Goal: Information Seeking & Learning: Learn about a topic

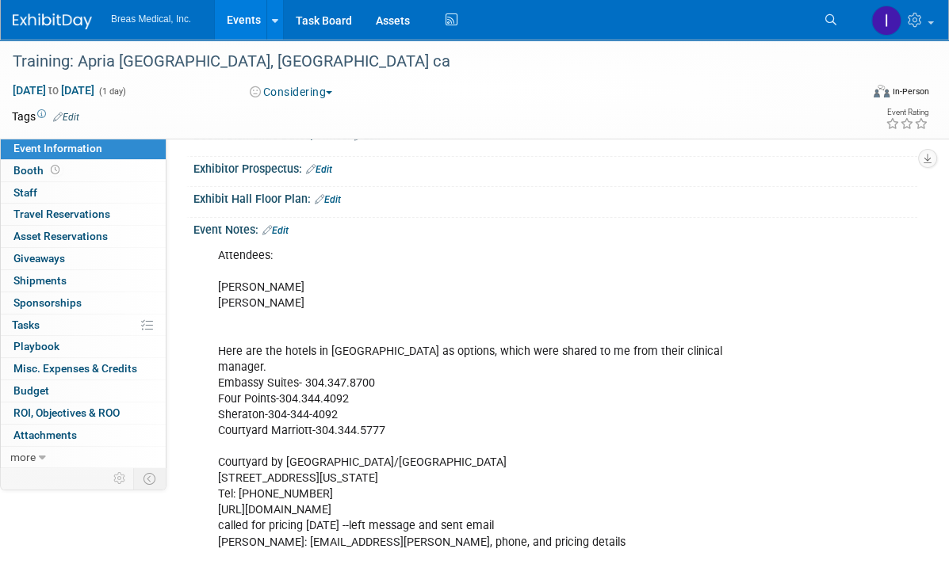
click at [252, 15] on link "Events" at bounding box center [244, 20] width 58 height 40
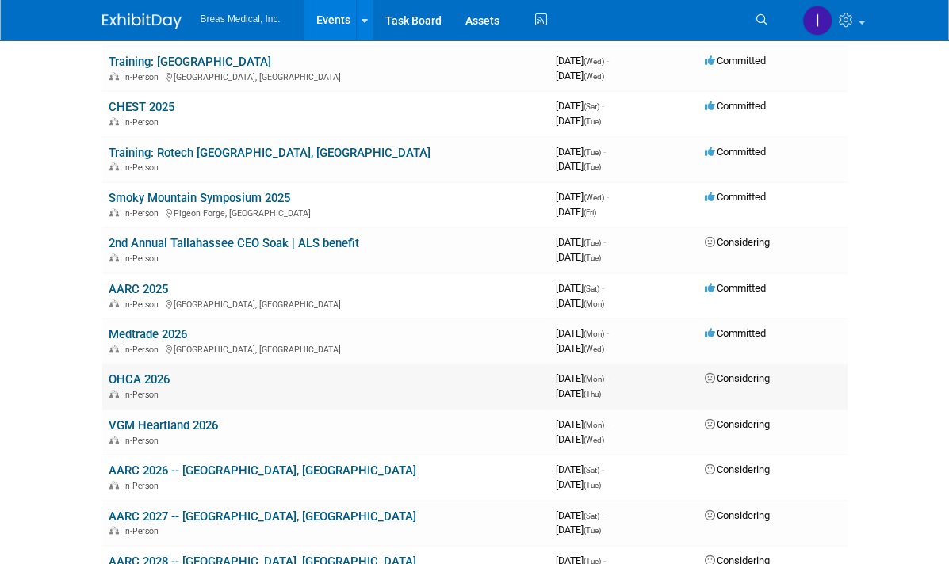
scroll to position [1181, 0]
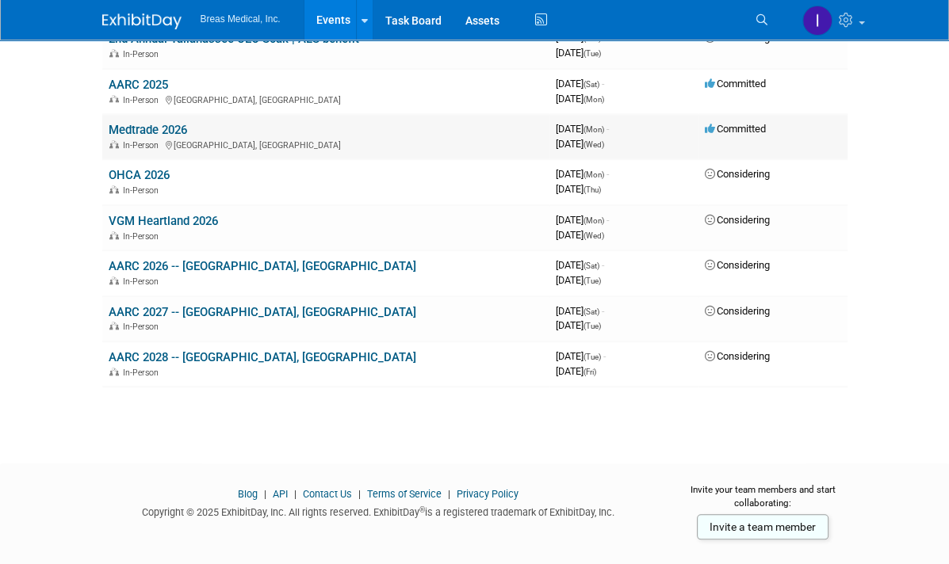
click at [109, 123] on link "Medtrade 2026" at bounding box center [148, 130] width 78 height 14
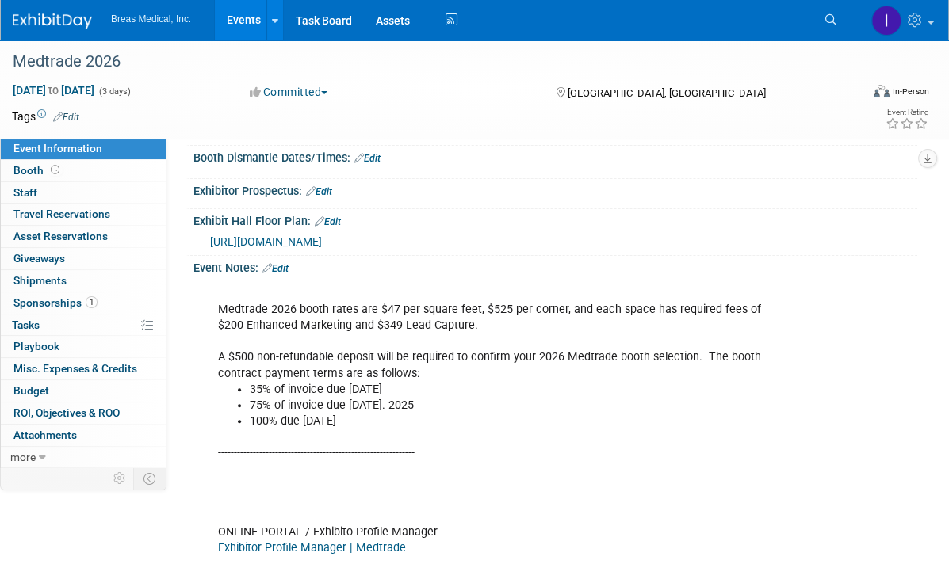
scroll to position [238, 0]
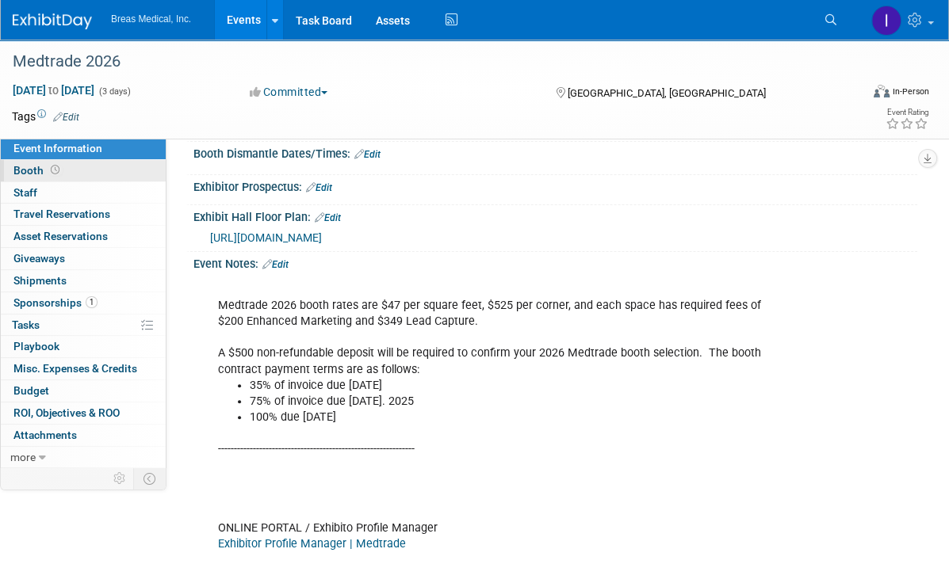
click at [26, 167] on span "Booth" at bounding box center [37, 170] width 49 height 13
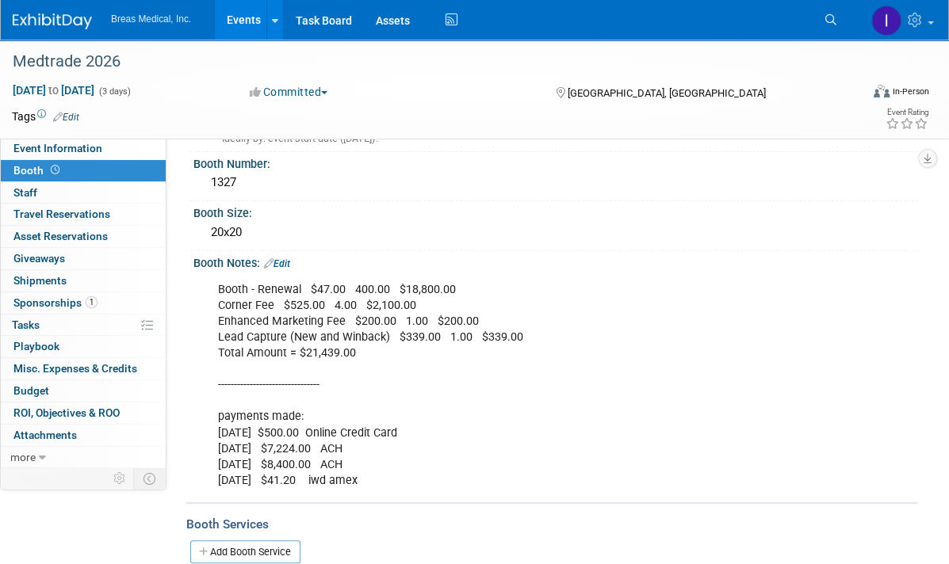
scroll to position [159, 0]
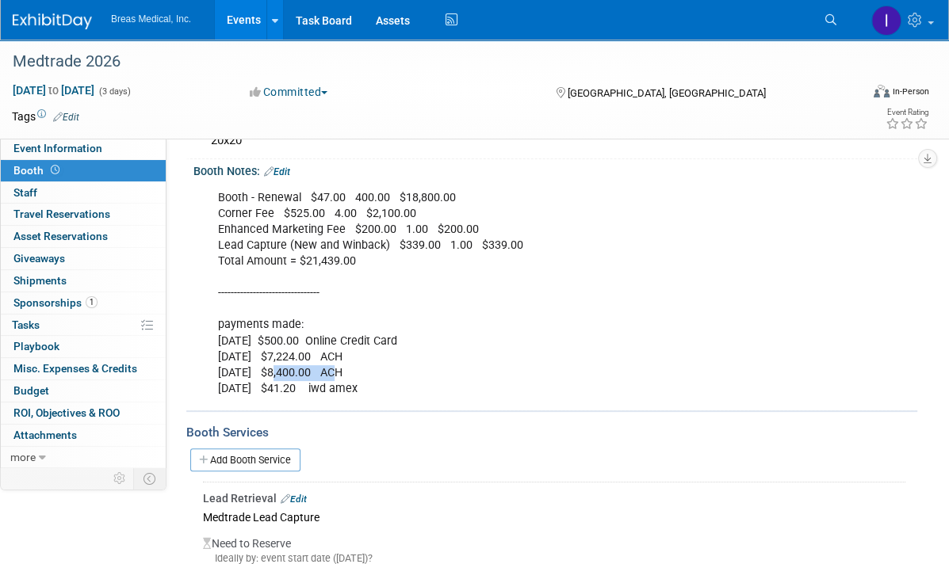
drag, startPoint x: 335, startPoint y: 373, endPoint x: 278, endPoint y: 372, distance: 57.1
click at [278, 372] on div "Booth - Renewal $47.00 400.00 $18,800.00 Corner Fee $525.00 4.00 $2,100.00 Enha…" at bounding box center [489, 293] width 565 height 223
drag, startPoint x: 371, startPoint y: 260, endPoint x: 295, endPoint y: 256, distance: 76.2
click at [295, 256] on div "Booth - Renewal $47.00 400.00 $18,800.00 Corner Fee $525.00 4.00 $2,100.00 Enha…" at bounding box center [489, 293] width 565 height 223
drag, startPoint x: 295, startPoint y: 256, endPoint x: 371, endPoint y: 261, distance: 76.2
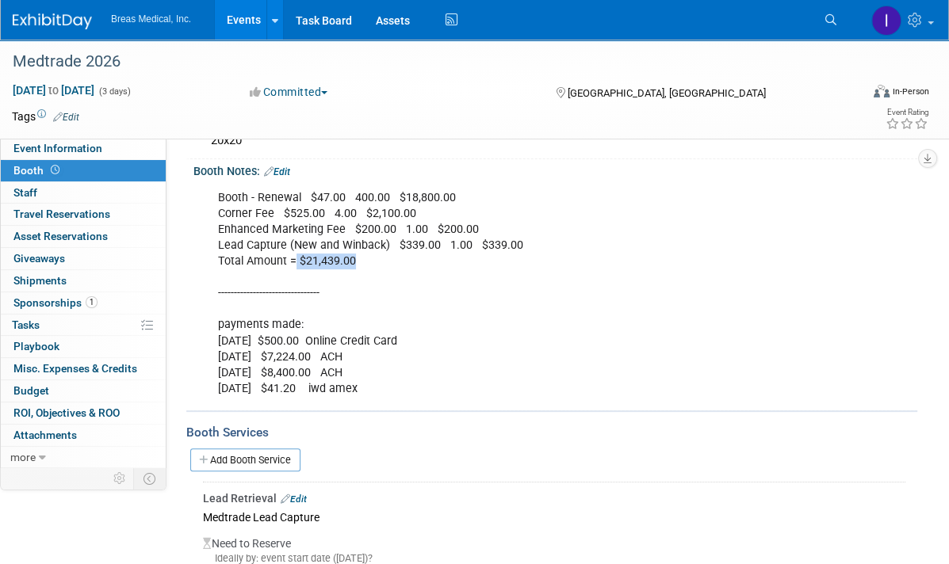
click at [371, 261] on div "Booth - Renewal $47.00 400.00 $18,800.00 Corner Fee $525.00 4.00 $2,100.00 Enha…" at bounding box center [489, 293] width 565 height 223
click at [441, 308] on div "Booth - Renewal $47.00 400.00 $18,800.00 Corner Fee $525.00 4.00 $2,100.00 Enha…" at bounding box center [489, 293] width 565 height 223
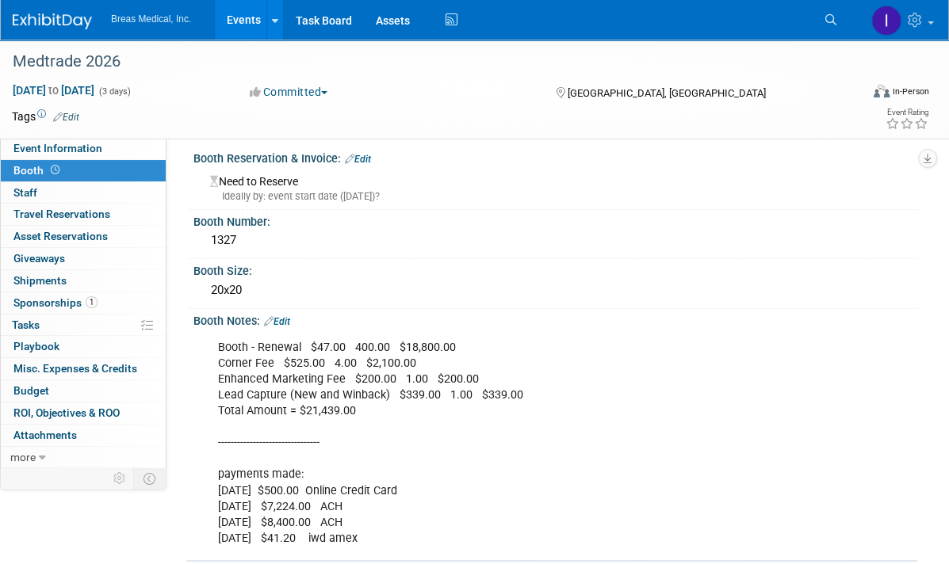
scroll to position [0, 0]
